Goal: Information Seeking & Learning: Learn about a topic

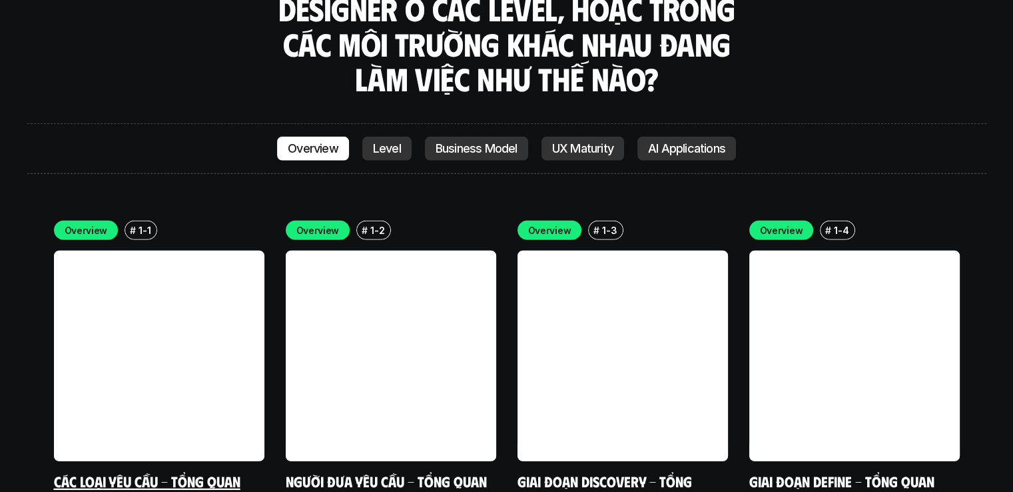
scroll to position [3898, 0]
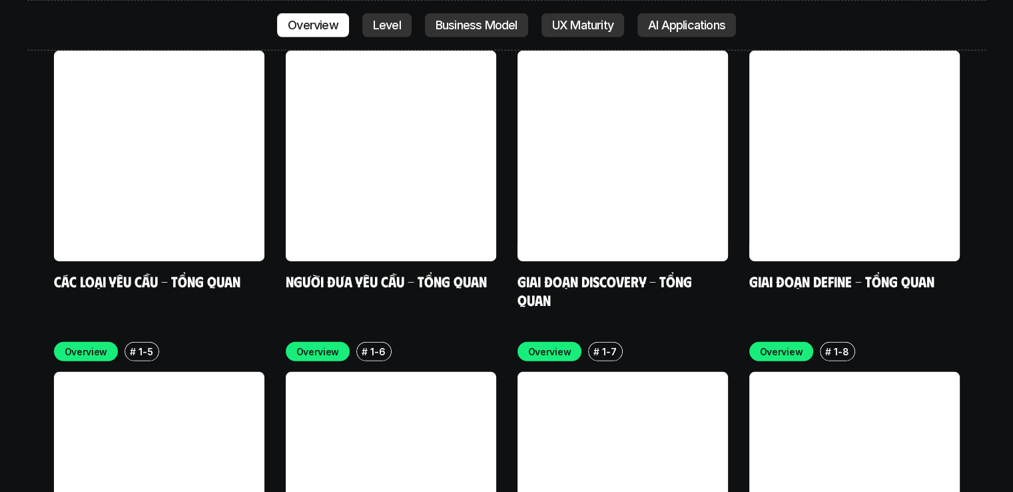
click at [88, 344] on p "Overview" at bounding box center [86, 351] width 43 height 14
click at [208, 272] on link "Các loại yêu cầu - Tổng quan" at bounding box center [147, 281] width 187 height 18
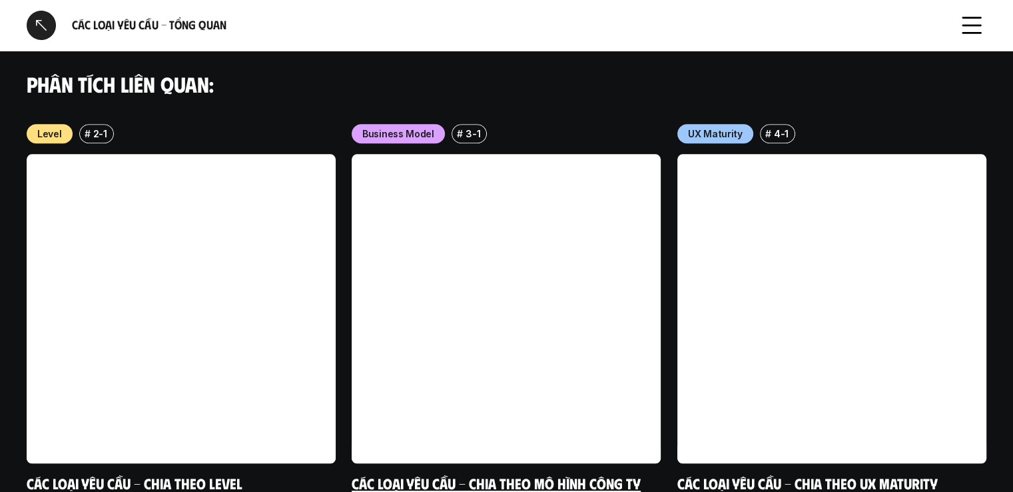
scroll to position [1442, 0]
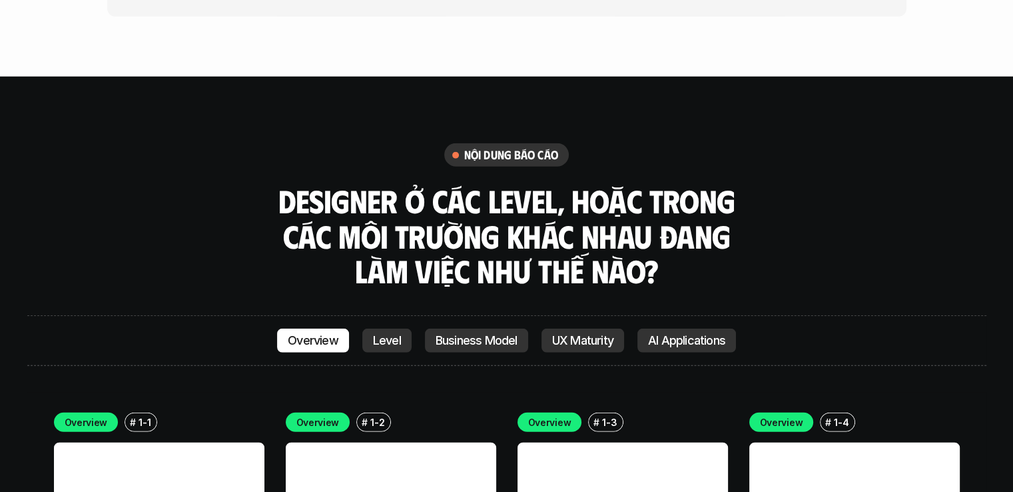
scroll to position [3573, 0]
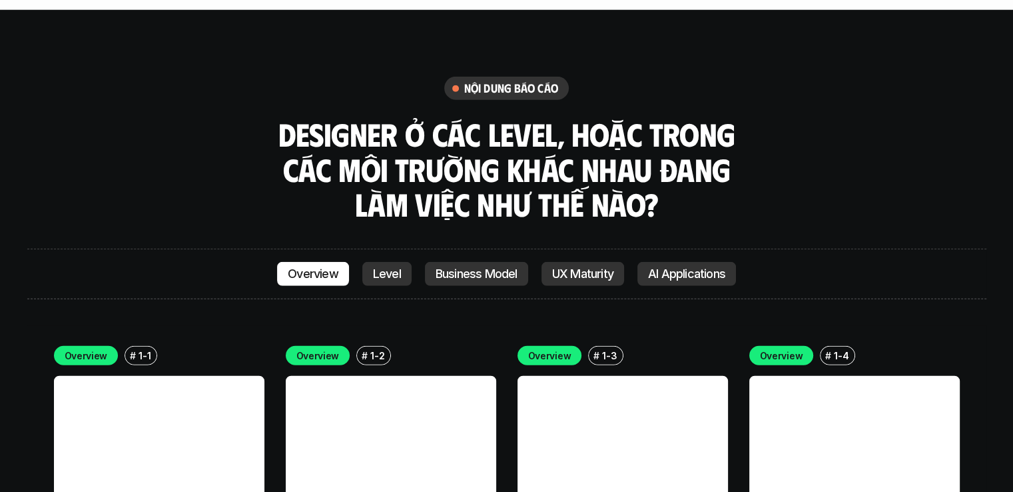
click at [460, 267] on p "Business Model" at bounding box center [477, 273] width 82 height 13
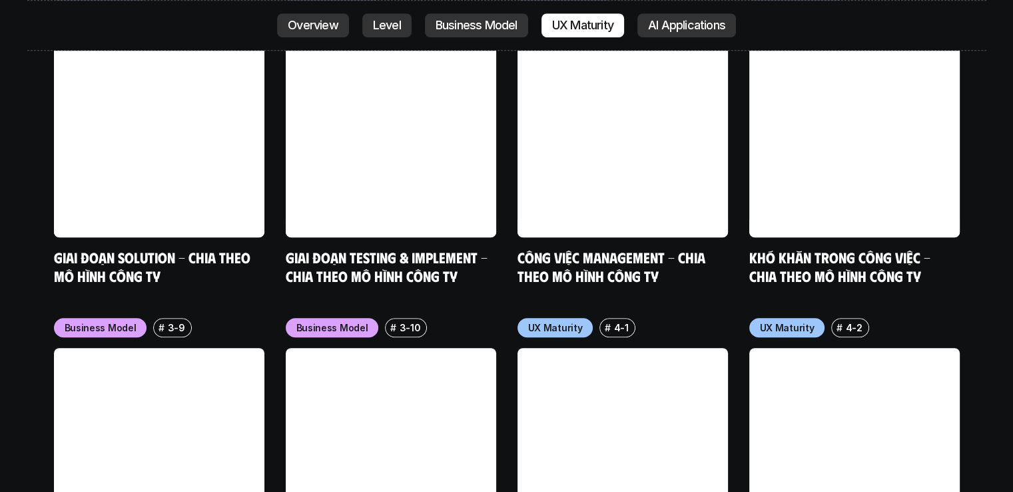
scroll to position [5582, 0]
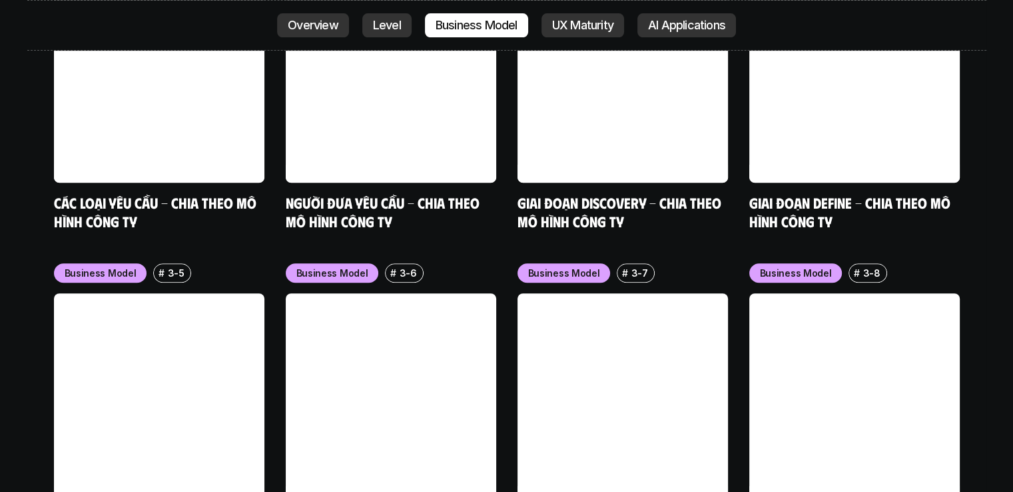
click at [237, 150] on div "Business Model # 3-1 Các loại yêu cầu - Chia theo mô hình công ty Business Mode…" at bounding box center [507, 246] width 906 height 609
drag, startPoint x: 5, startPoint y: 118, endPoint x: 7, endPoint y: 142, distance: 24.1
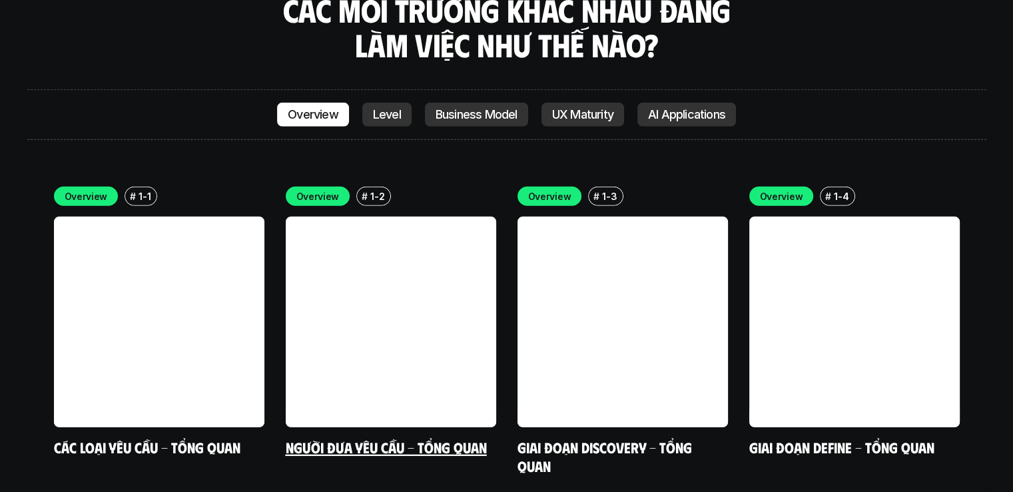
scroll to position [3866, 0]
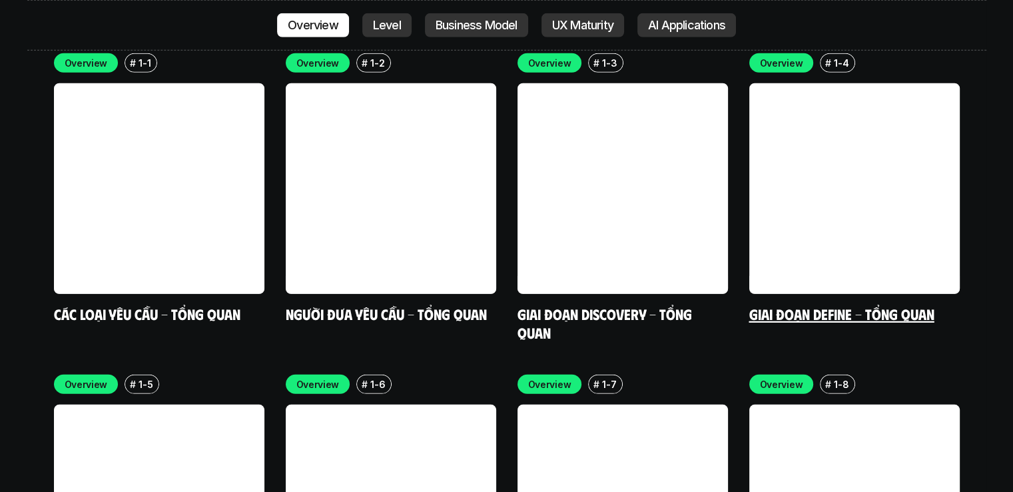
click at [813, 304] on link "Giai đoạn Define - Tổng quan" at bounding box center [841, 313] width 185 height 18
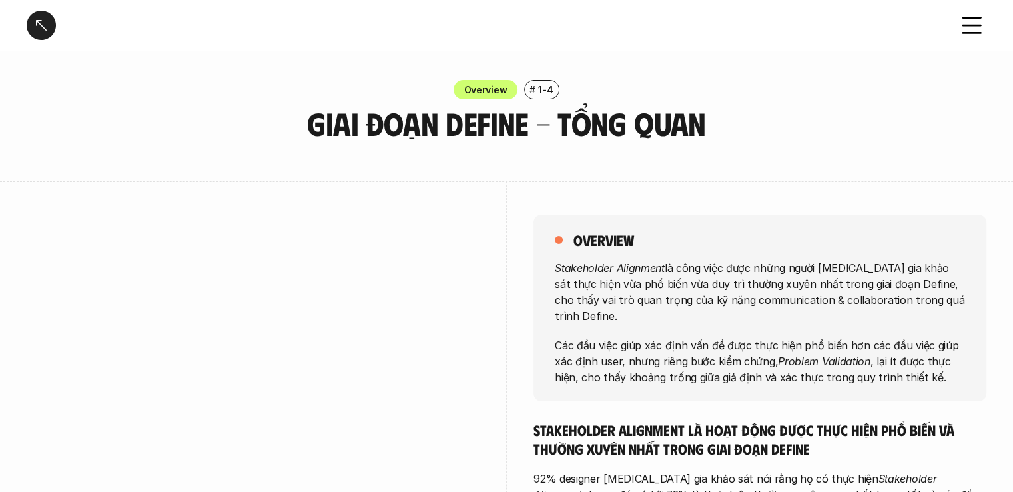
click at [533, 86] on h6 "#" at bounding box center [533, 90] width 6 height 10
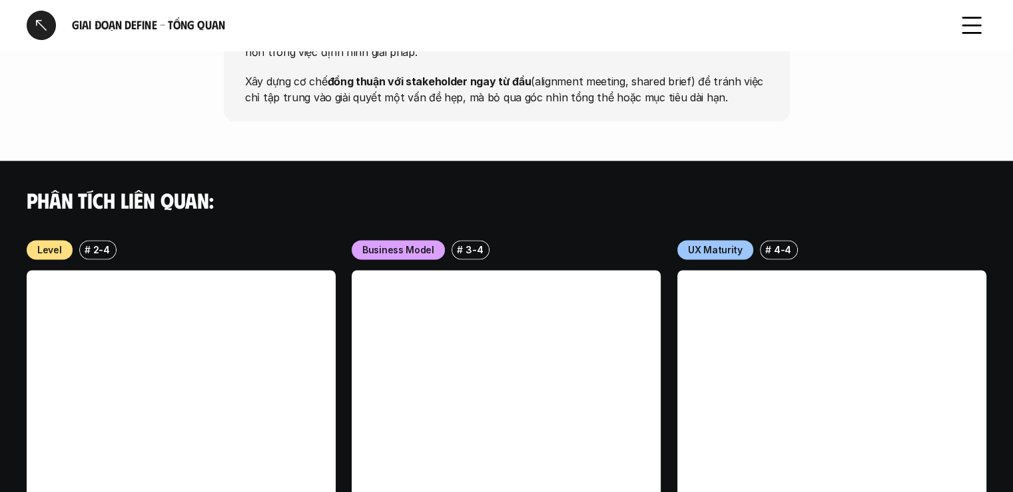
scroll to position [1777, 0]
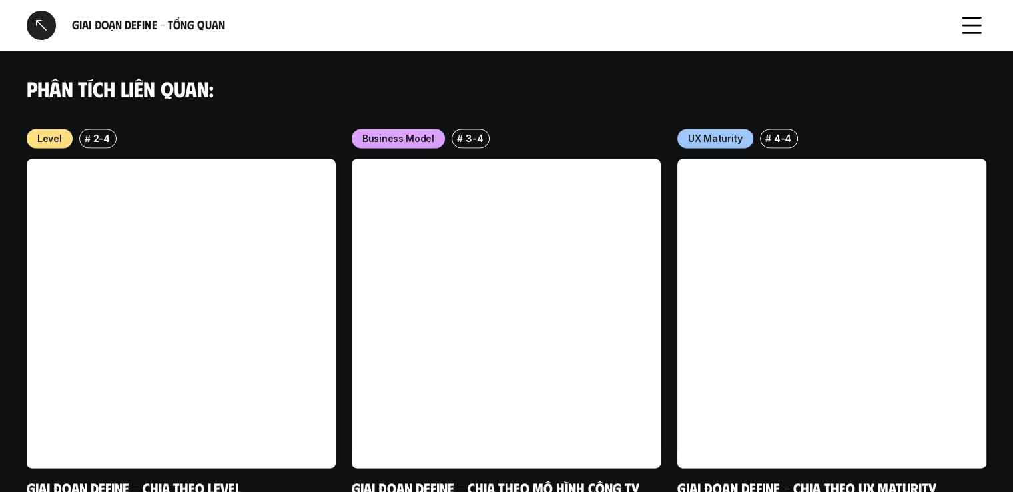
click at [127, 207] on link at bounding box center [181, 313] width 309 height 309
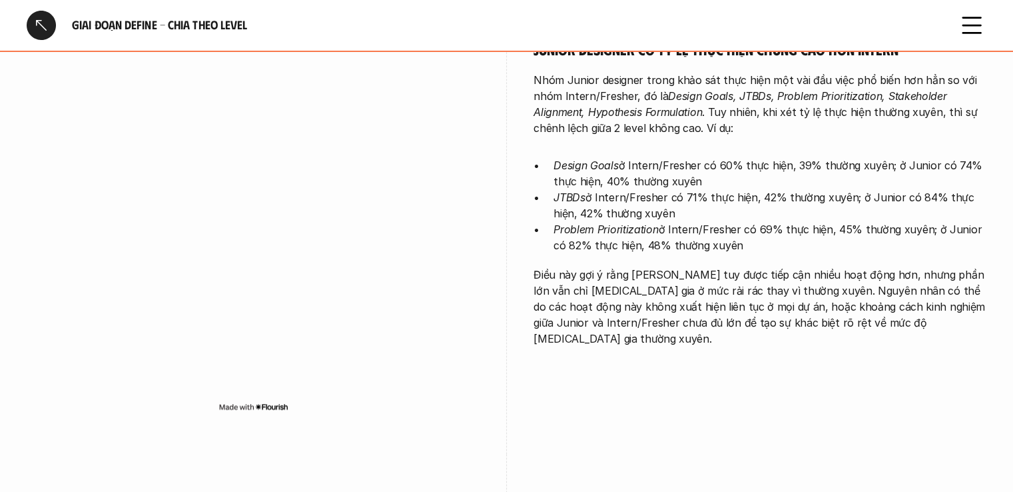
scroll to position [1998, 0]
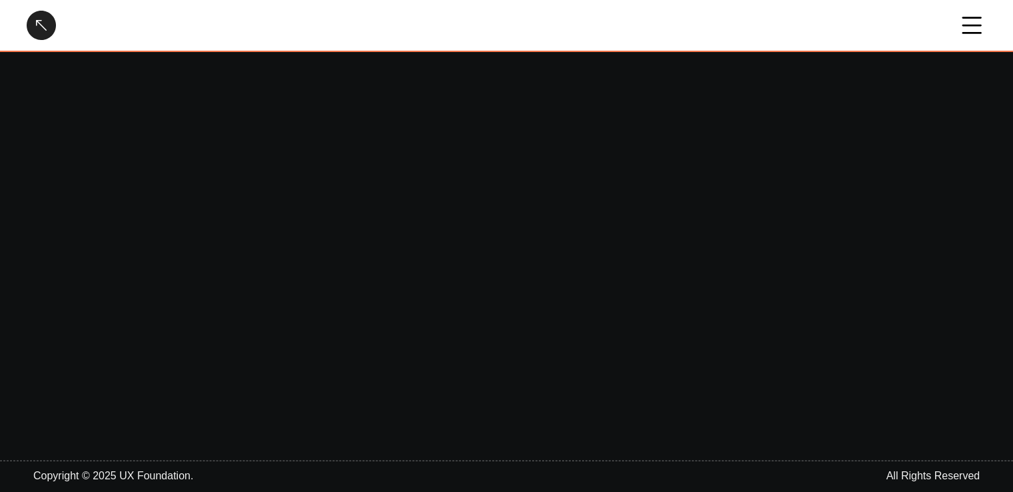
scroll to position [1777, 0]
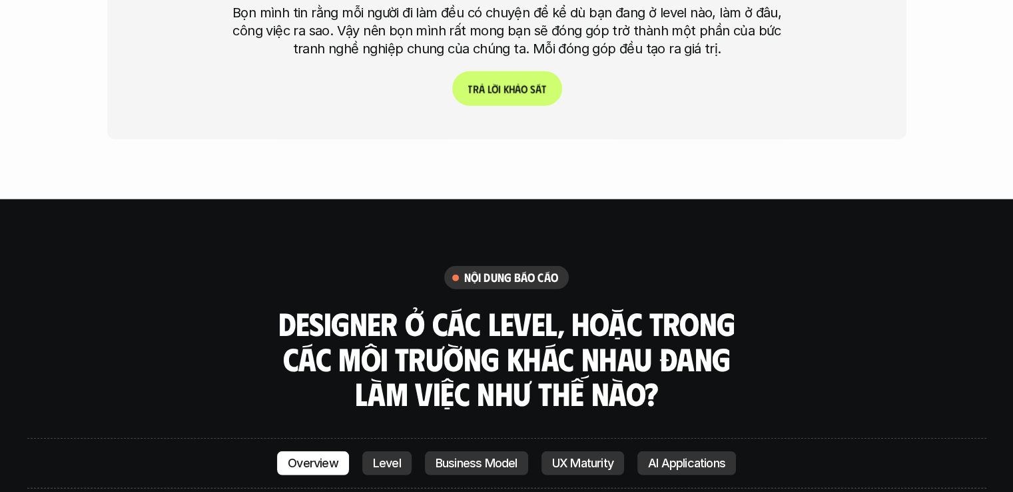
scroll to position [3717, 0]
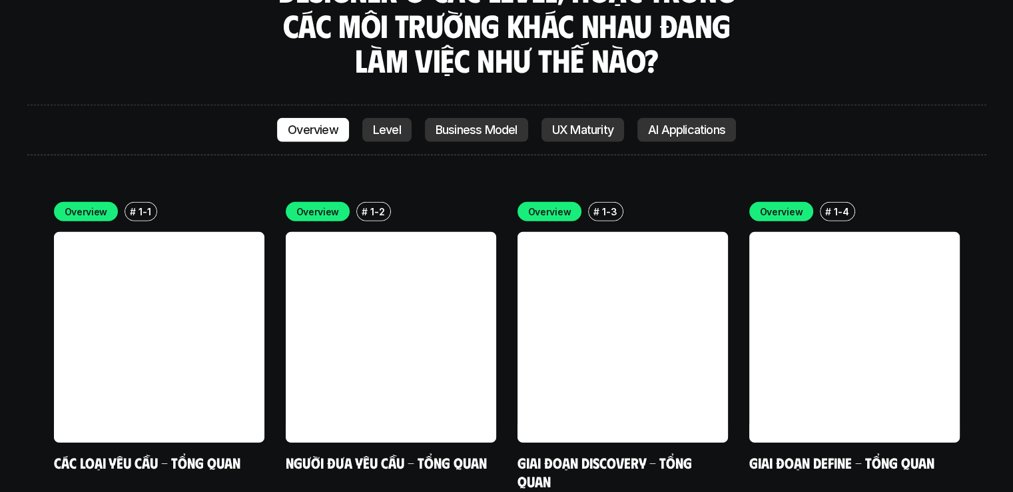
drag, startPoint x: 6, startPoint y: 123, endPoint x: 13, endPoint y: 124, distance: 6.8
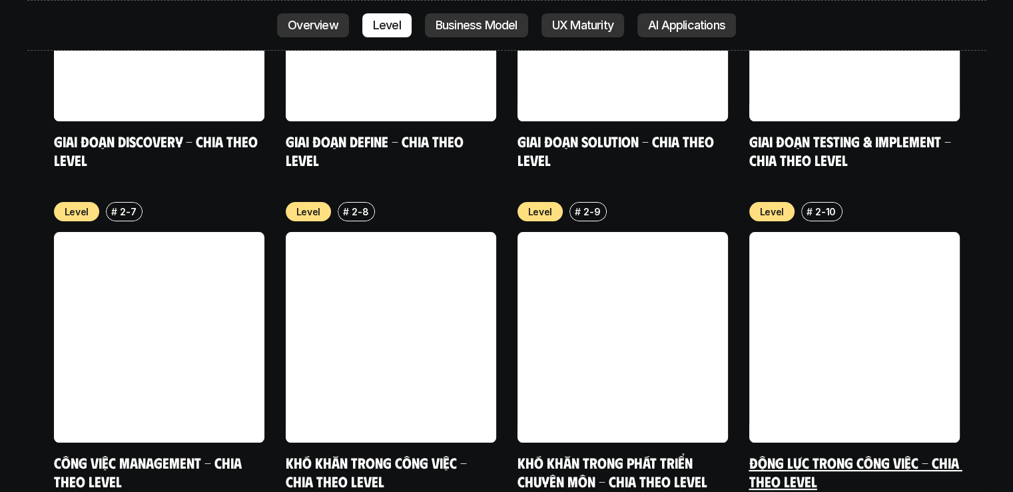
scroll to position [4801, 0]
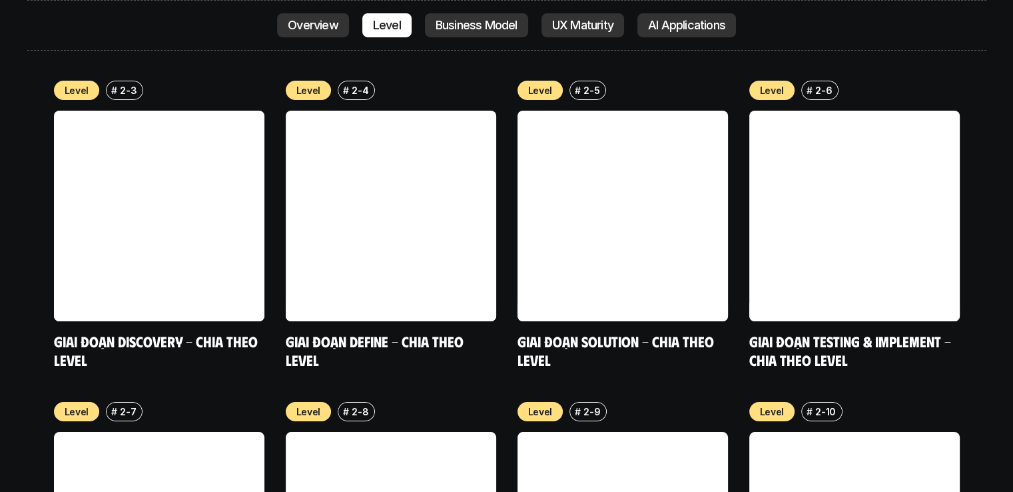
click at [658, 402] on div "Level # 2-9" at bounding box center [623, 411] width 210 height 19
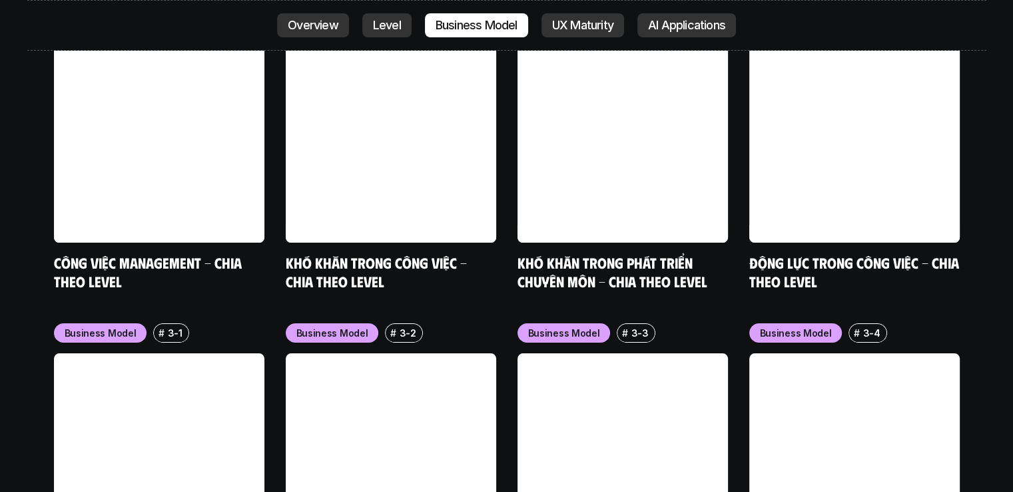
scroll to position [5468, 0]
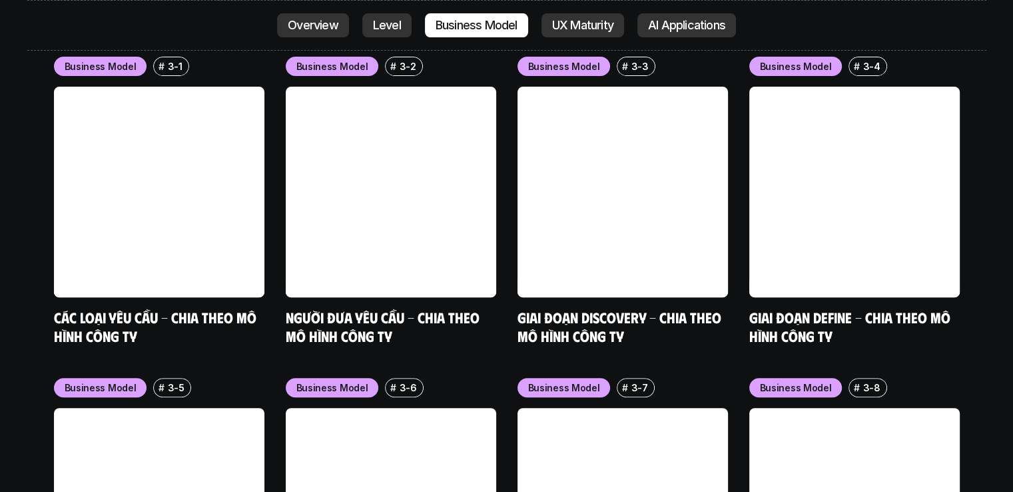
click at [980, 304] on div "Business Model # 3-1 Các loại yêu cầu - Chia theo mô hình công ty Business Mode…" at bounding box center [506, 358] width 959 height 616
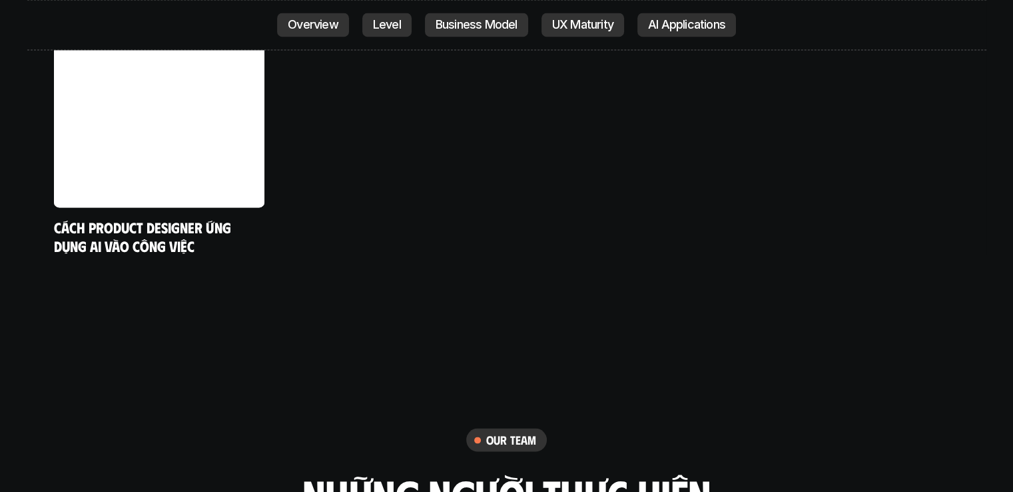
scroll to position [6866, 0]
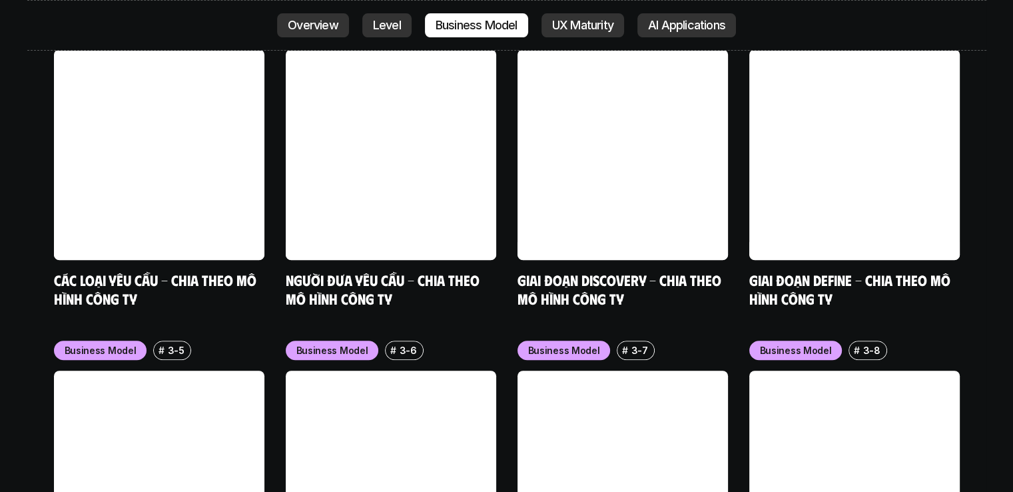
scroll to position [5771, 0]
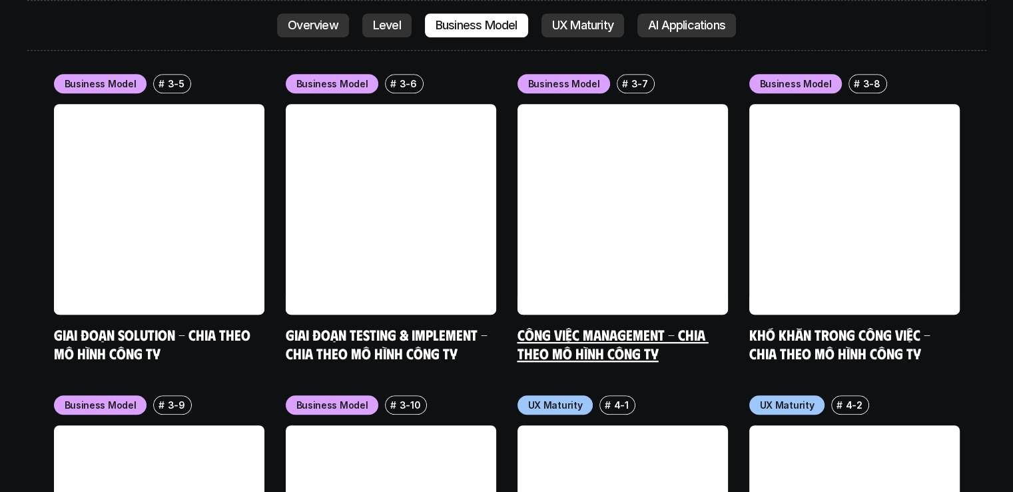
click at [674, 104] on link at bounding box center [623, 209] width 210 height 210
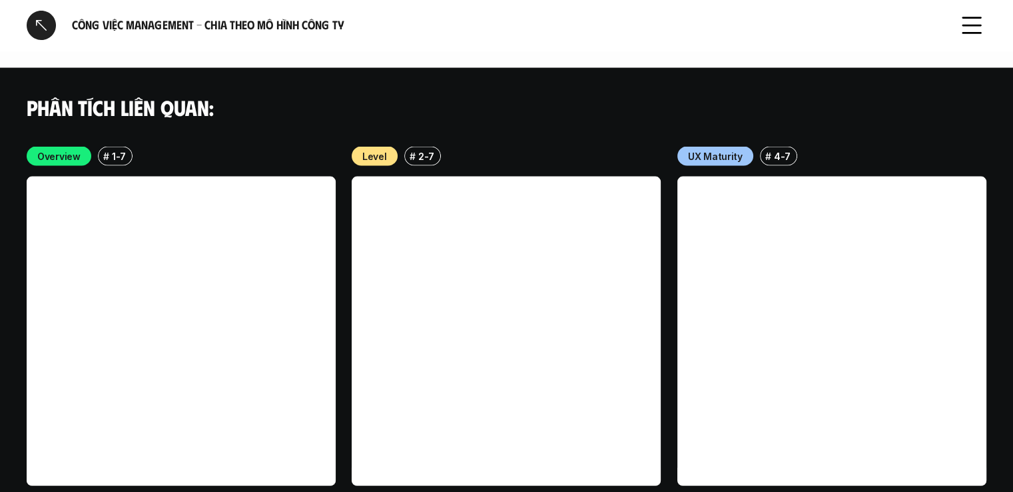
scroll to position [2761, 0]
